Goal: Find specific page/section

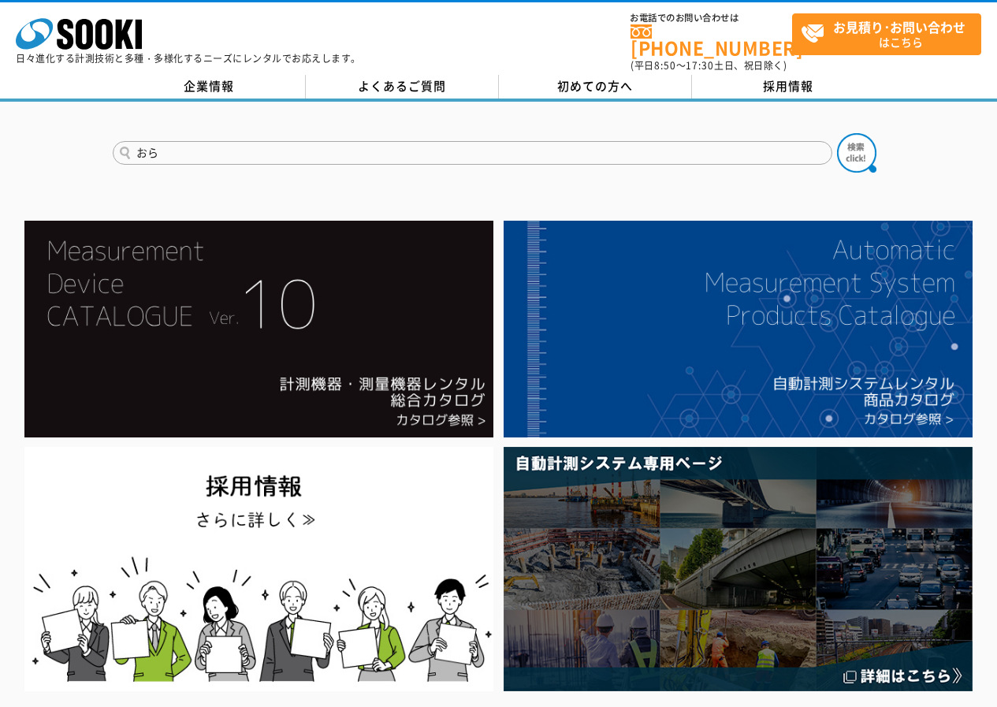
type input "お"
type input "ろ"
type input "トランアーム"
click at [837, 133] on button at bounding box center [856, 152] width 39 height 39
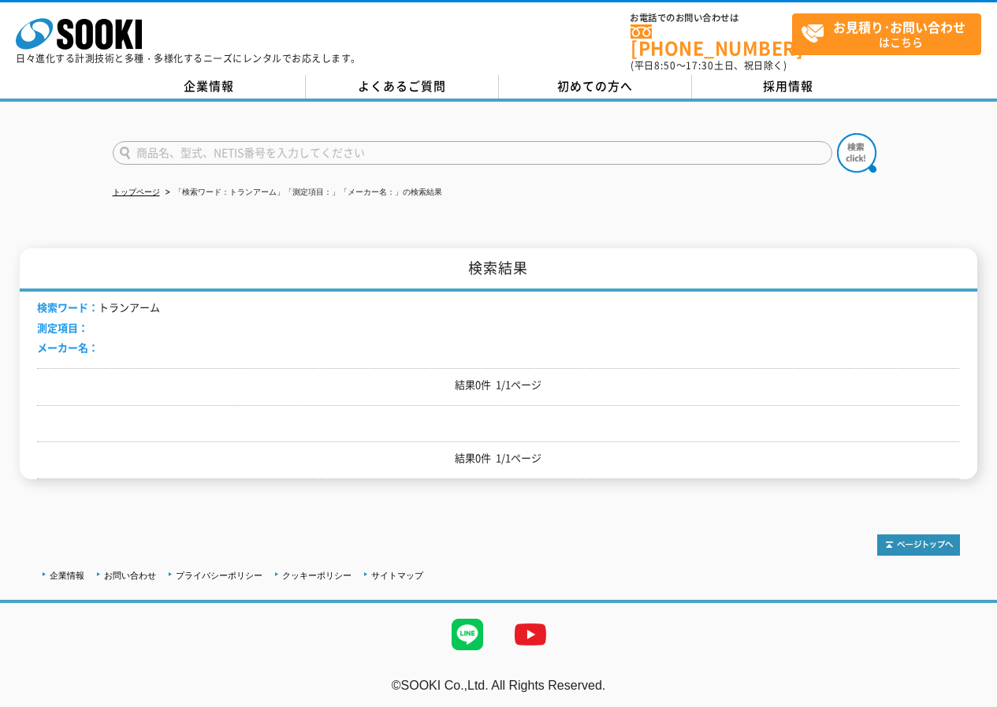
click at [321, 141] on input "text" at bounding box center [473, 153] width 720 height 24
type input "ｒ"
type input "トラン"
click at [837, 133] on button at bounding box center [856, 152] width 39 height 39
